Goal: Navigation & Orientation: Understand site structure

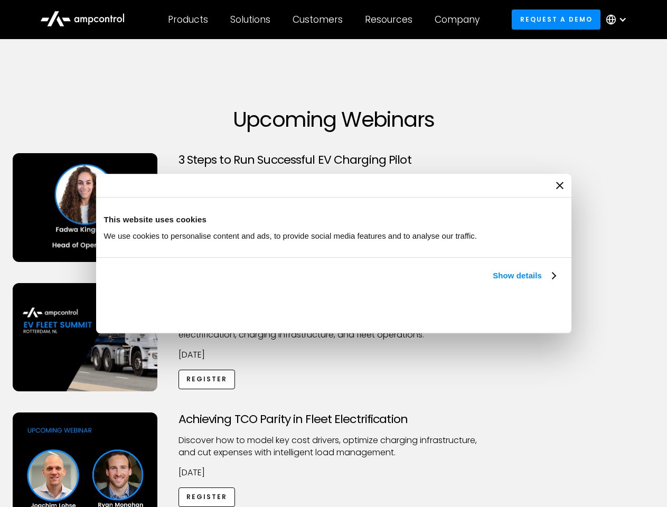
click at [492, 282] on link "Show details" at bounding box center [523, 275] width 62 height 13
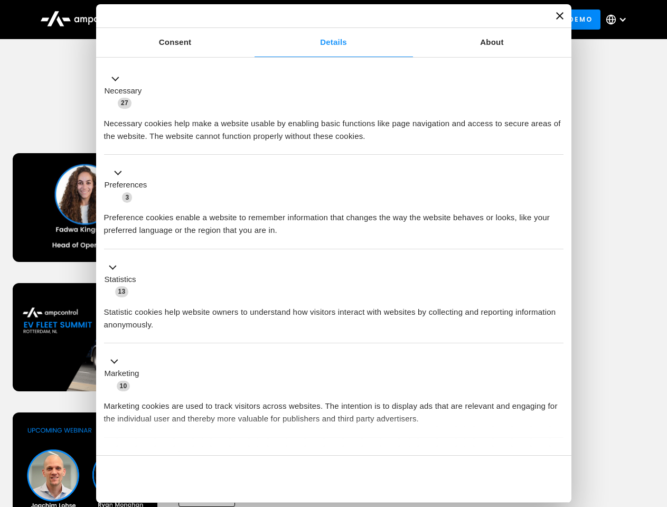
click at [556, 142] on div "Necessary cookies help make a website usable by enabling basic functions like p…" at bounding box center [333, 125] width 459 height 33
click at [655, 425] on div "Achieving TCO Parity in Fleet Electrification Discover how to model key cost dr…" at bounding box center [333, 495] width 663 height 166
click at [325, 20] on div "Customers" at bounding box center [317, 20] width 50 height 12
click at [187, 20] on div "Products" at bounding box center [188, 20] width 40 height 12
click at [251, 20] on div "Solutions" at bounding box center [250, 20] width 40 height 12
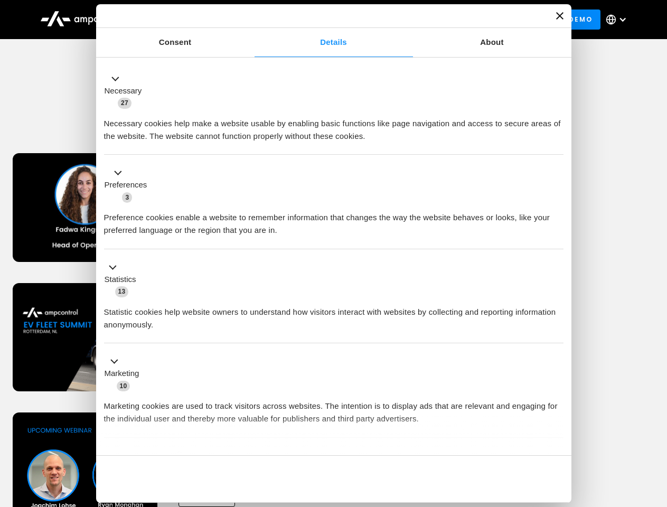
click at [319, 20] on div "Customers" at bounding box center [317, 20] width 50 height 12
click at [391, 20] on div "Resources" at bounding box center [388, 20] width 47 height 12
click at [460, 20] on div "Company" at bounding box center [456, 20] width 45 height 12
click at [618, 20] on div at bounding box center [622, 19] width 8 height 8
